Goal: Task Accomplishment & Management: Use online tool/utility

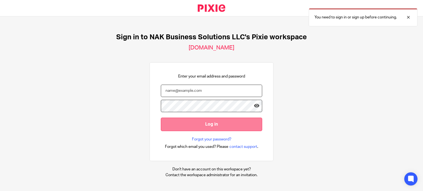
type input "[EMAIL_ADDRESS][DOMAIN_NAME]"
click at [192, 121] on input "Log in" at bounding box center [211, 124] width 101 height 13
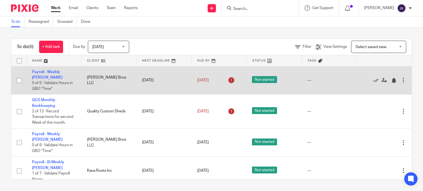
click at [62, 70] on td "Payroll - Weekly [PERSON_NAME] 0 of 6 · Validate Hours in QBO "Time"" at bounding box center [53, 80] width 55 height 28
click at [62, 72] on link "Payroll - Weekly [PERSON_NAME]" at bounding box center [47, 74] width 31 height 9
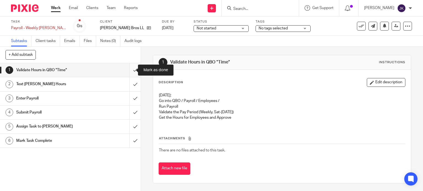
click at [125, 68] on input "submit" at bounding box center [70, 70] width 141 height 14
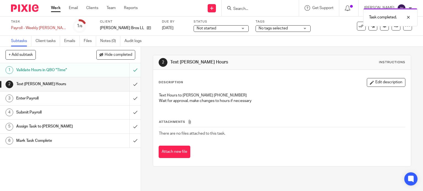
click at [131, 84] on input "submit" at bounding box center [70, 84] width 141 height 14
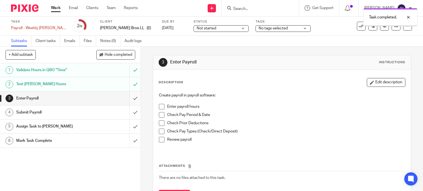
click at [131, 103] on input "submit" at bounding box center [70, 99] width 141 height 14
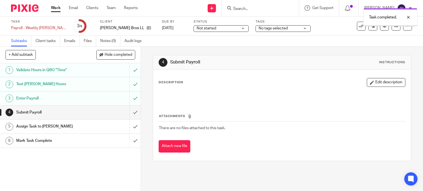
click at [130, 112] on input "submit" at bounding box center [70, 113] width 141 height 14
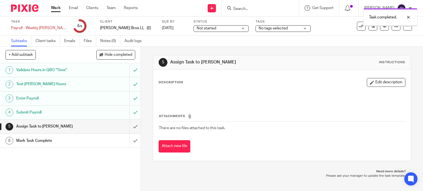
click at [130, 129] on input "submit" at bounding box center [70, 127] width 141 height 14
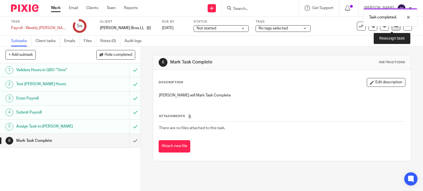
click at [394, 26] on icon at bounding box center [396, 26] width 4 height 4
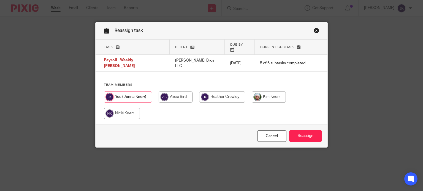
click at [272, 92] on input "radio" at bounding box center [269, 97] width 34 height 11
radio input "true"
click at [310, 138] on input "Reassign" at bounding box center [305, 136] width 33 height 12
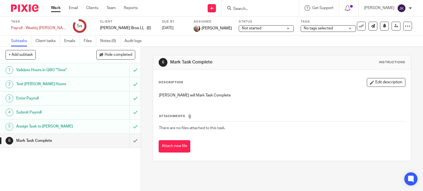
click at [51, 11] on link "Work" at bounding box center [56, 8] width 10 height 6
